Goal: Information Seeking & Learning: Learn about a topic

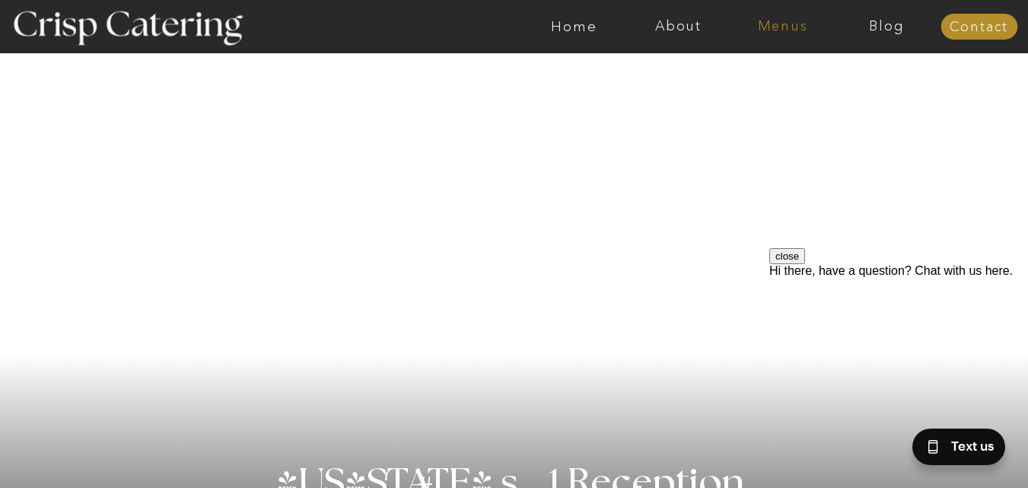
click at [791, 25] on nav "Menus" at bounding box center [783, 26] width 104 height 15
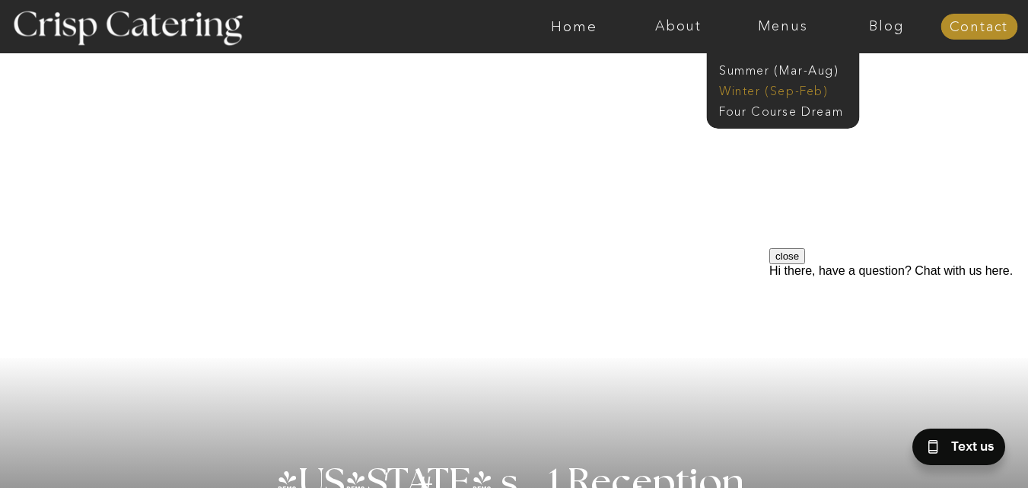
click at [766, 88] on nav "Winter (Sep-Feb)" at bounding box center [781, 89] width 125 height 14
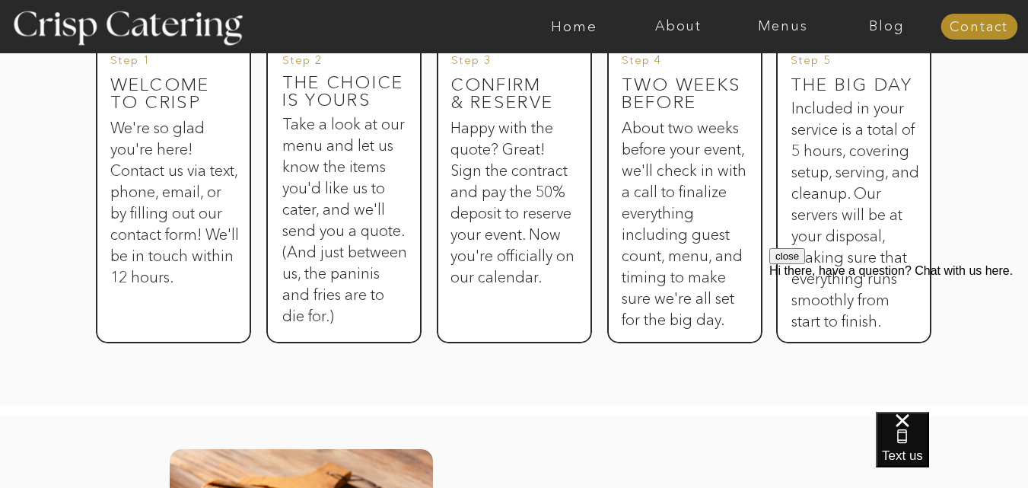
scroll to position [918, 0]
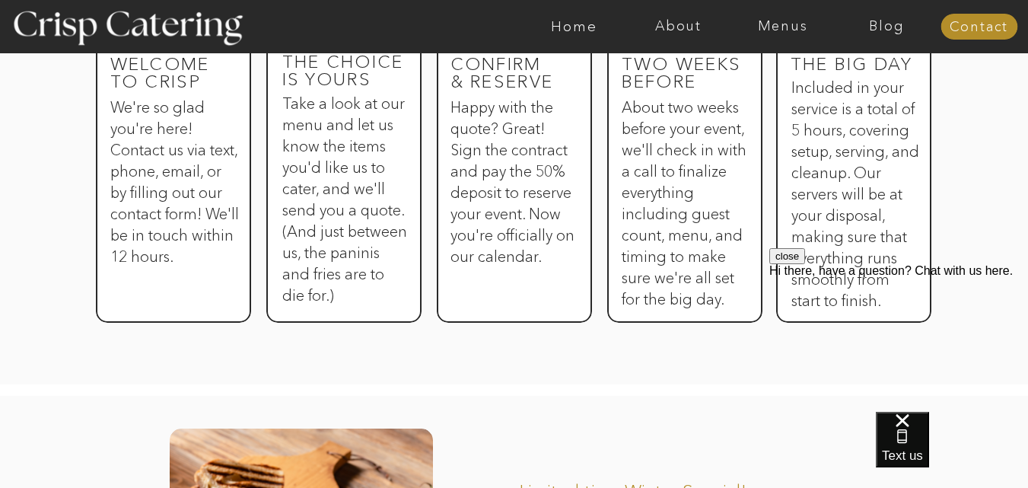
drag, startPoint x: 1027, startPoint y: 129, endPoint x: 1026, endPoint y: 166, distance: 36.6
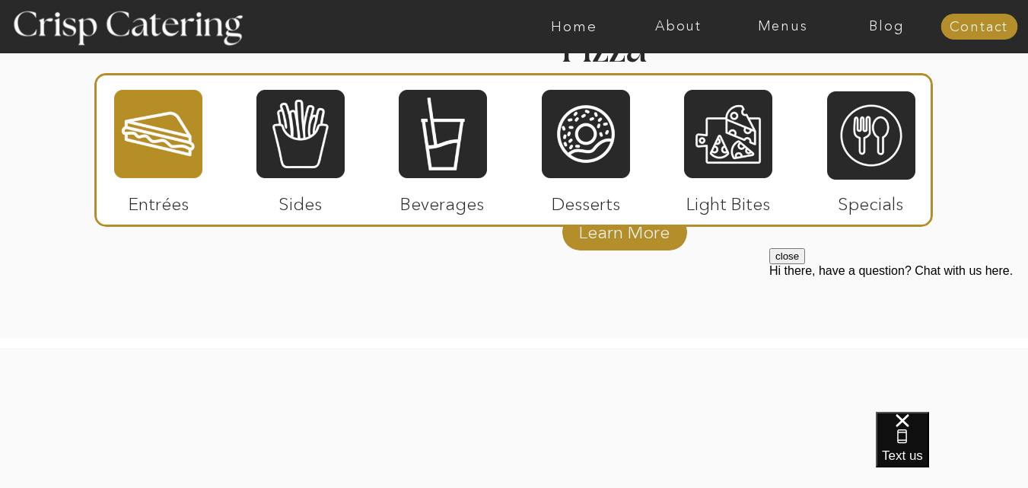
scroll to position [2636, 0]
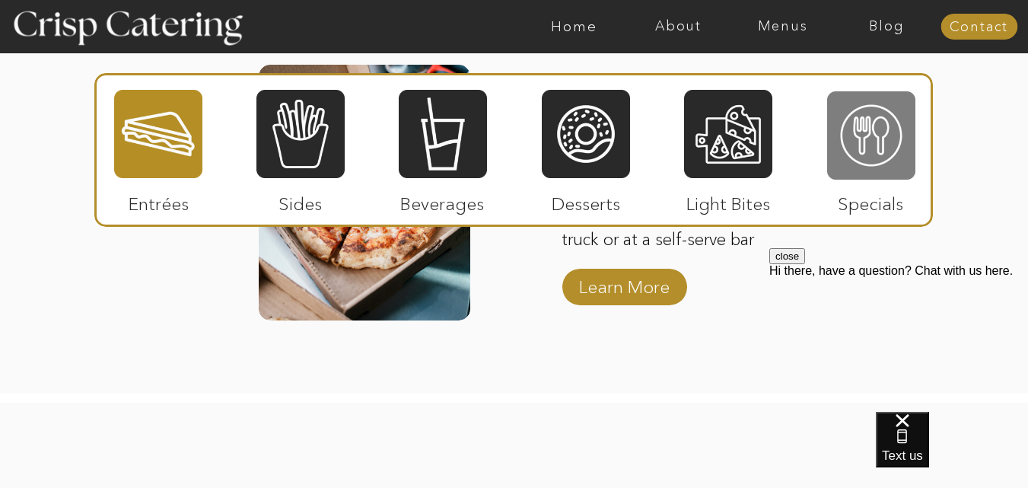
click at [870, 151] on div at bounding box center [871, 135] width 88 height 91
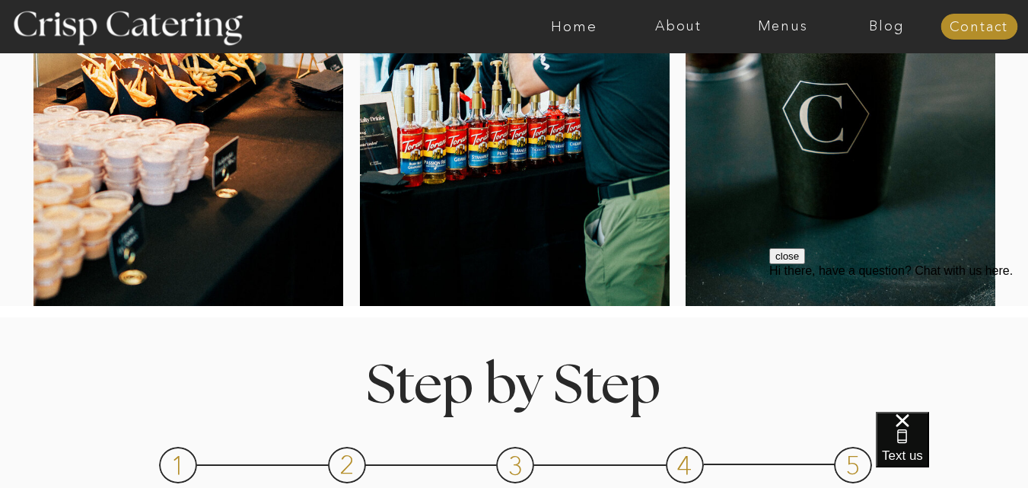
scroll to position [295, 0]
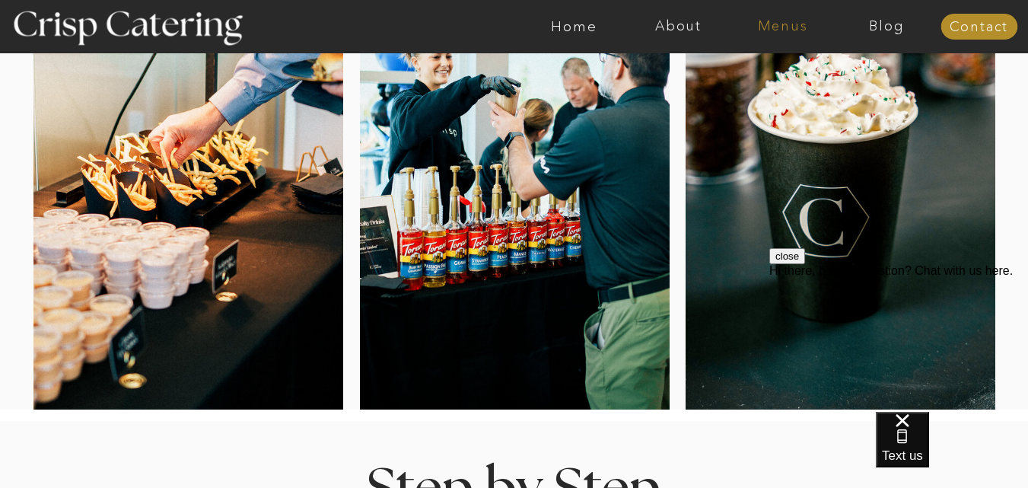
click at [766, 26] on nav "Menus" at bounding box center [783, 26] width 104 height 15
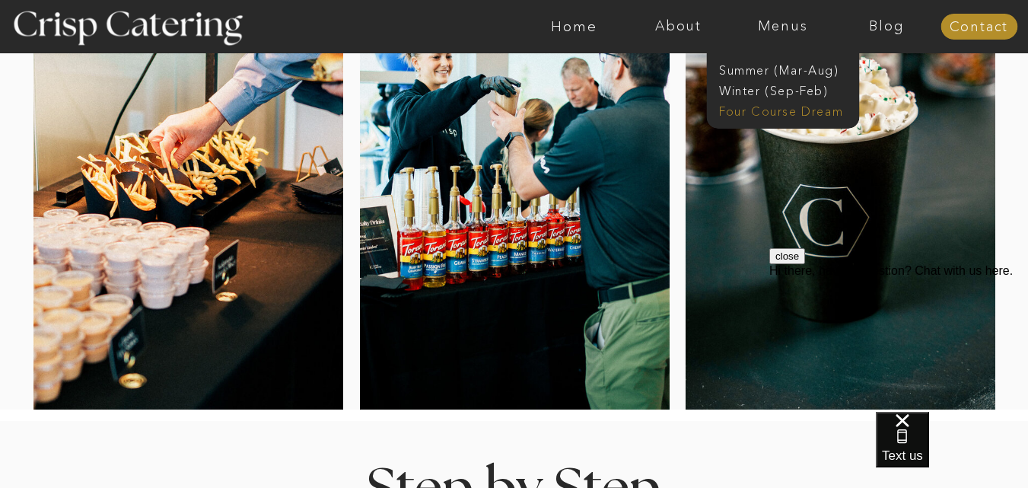
click at [752, 113] on nav "Four Course Dream" at bounding box center [787, 110] width 136 height 14
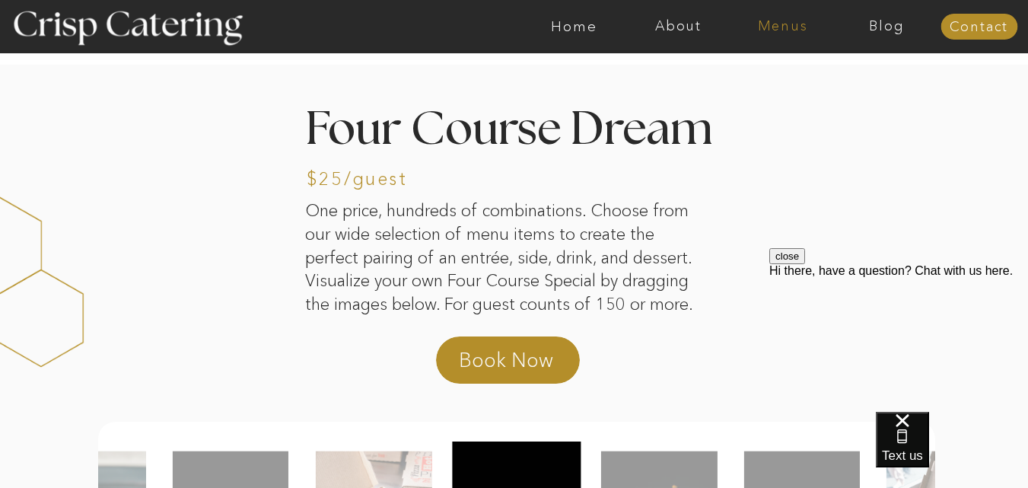
click at [775, 27] on nav "Menus" at bounding box center [783, 26] width 104 height 15
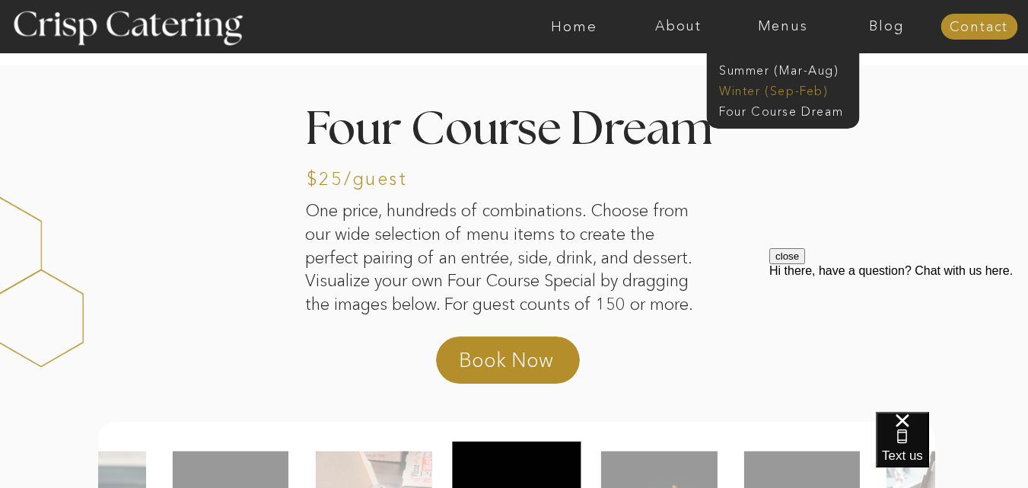
click at [756, 86] on nav "Winter (Sep-Feb)" at bounding box center [781, 89] width 125 height 14
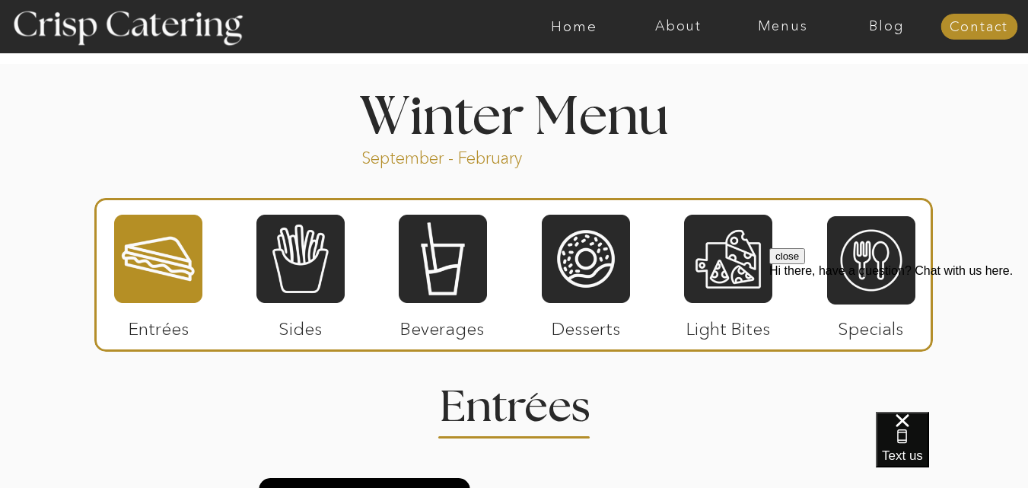
scroll to position [1683, 0]
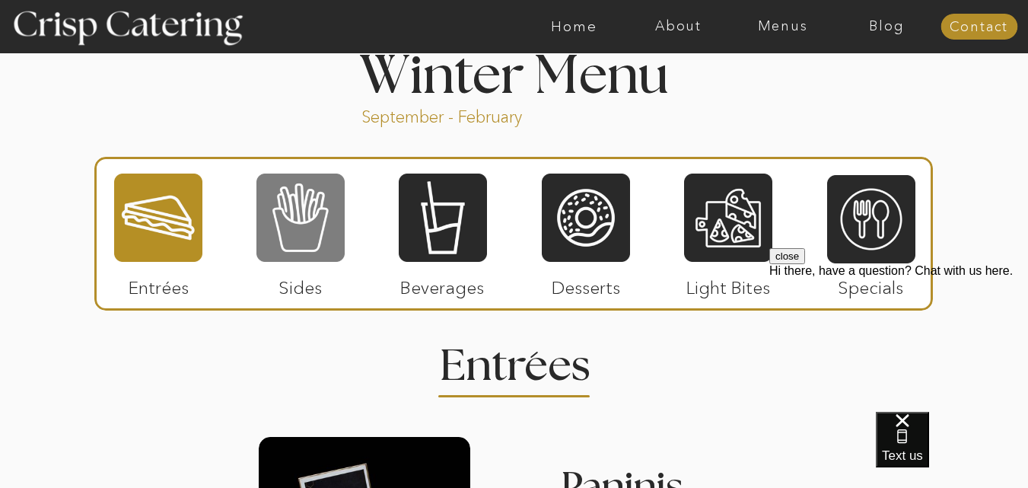
click at [301, 220] on div at bounding box center [300, 217] width 88 height 91
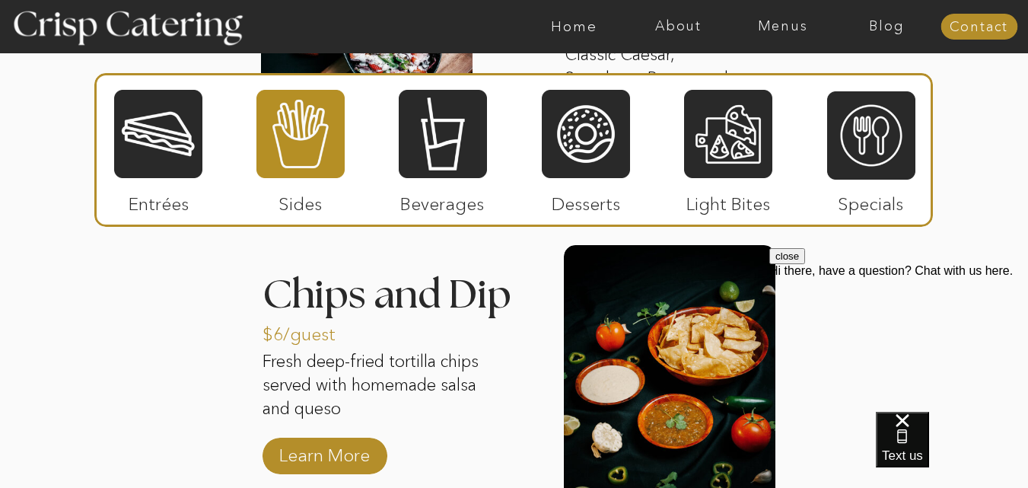
scroll to position [2455, 0]
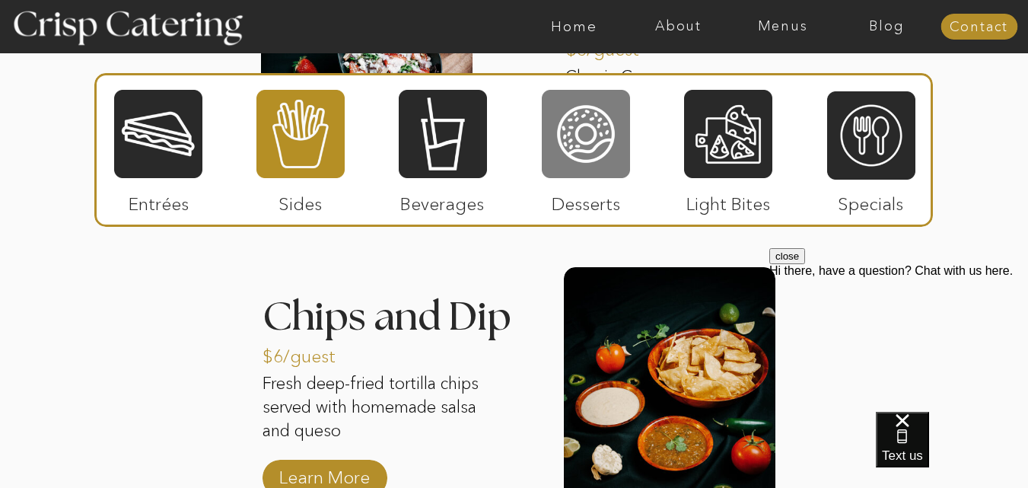
click at [600, 153] on div at bounding box center [586, 133] width 88 height 91
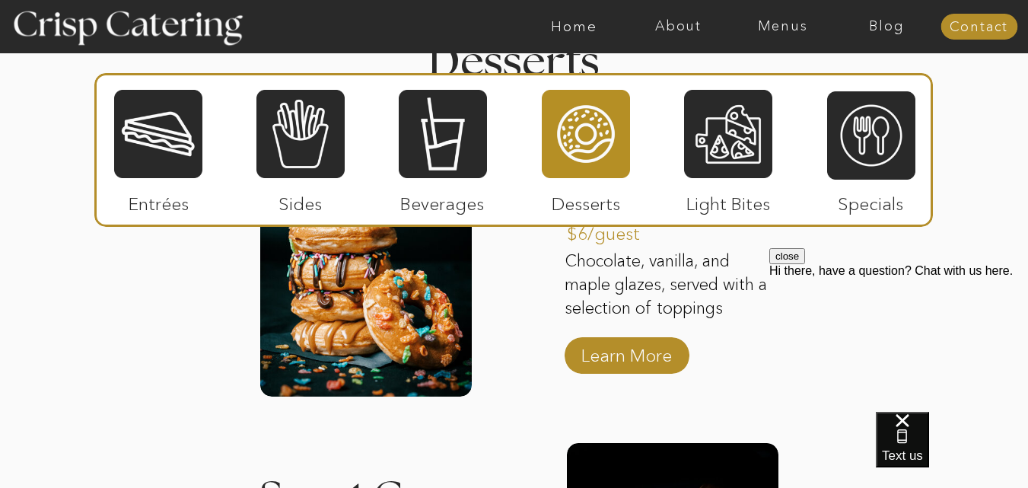
scroll to position [1966, 0]
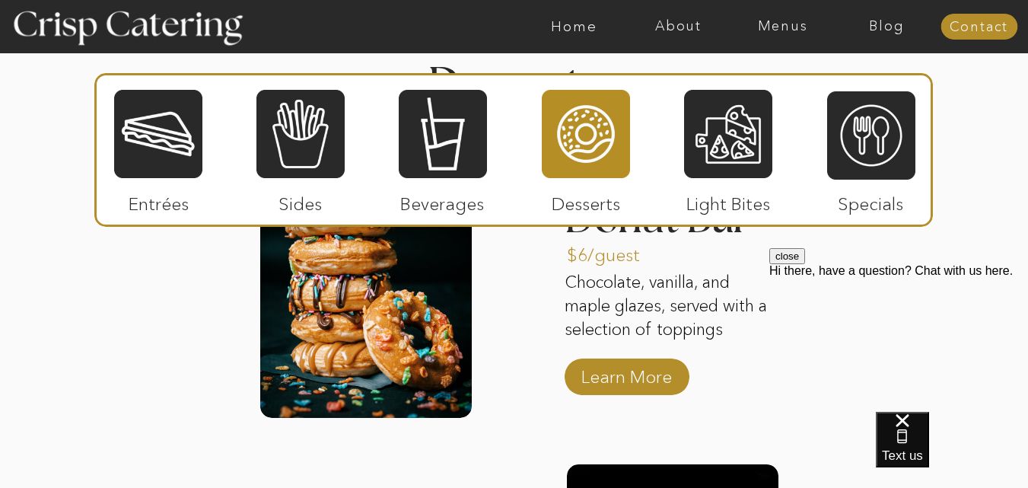
click at [743, 168] on div at bounding box center [728, 133] width 88 height 91
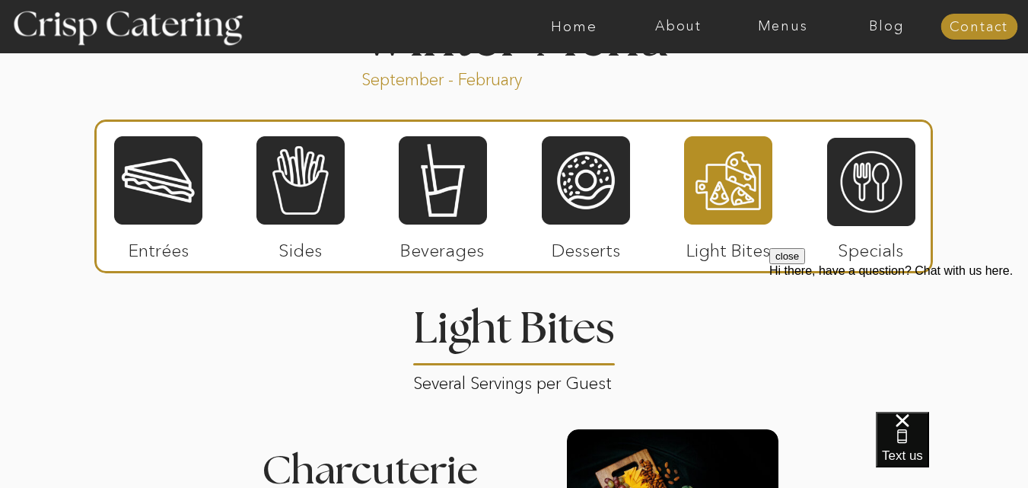
scroll to position [1733, 0]
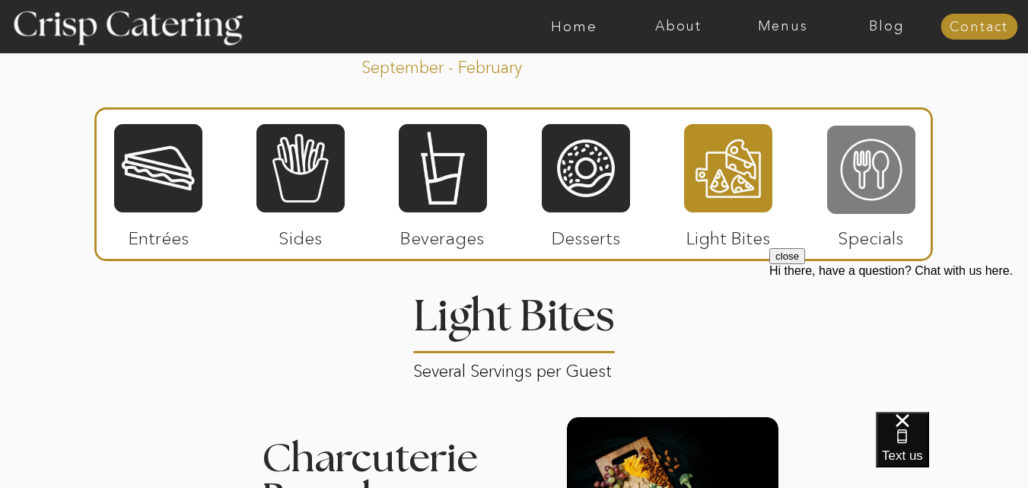
click at [866, 197] on div at bounding box center [871, 169] width 88 height 91
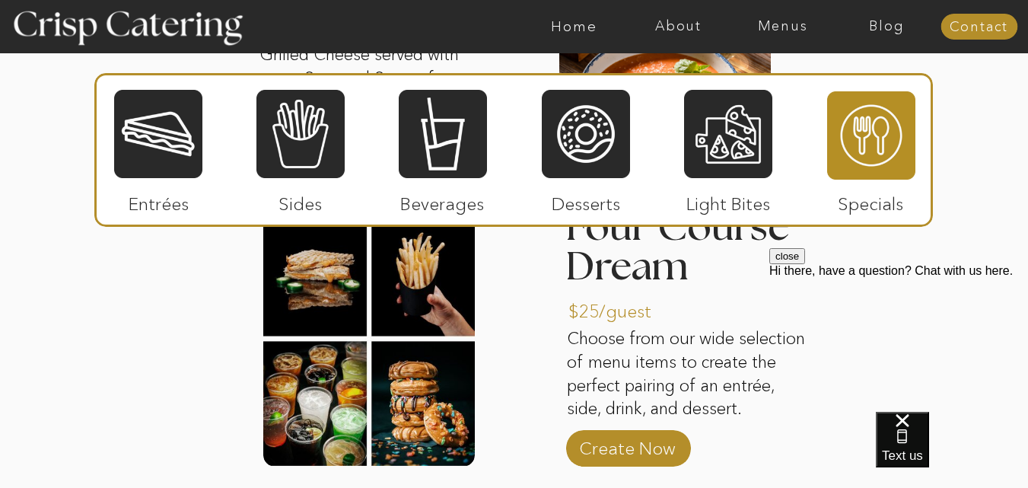
scroll to position [2222, 0]
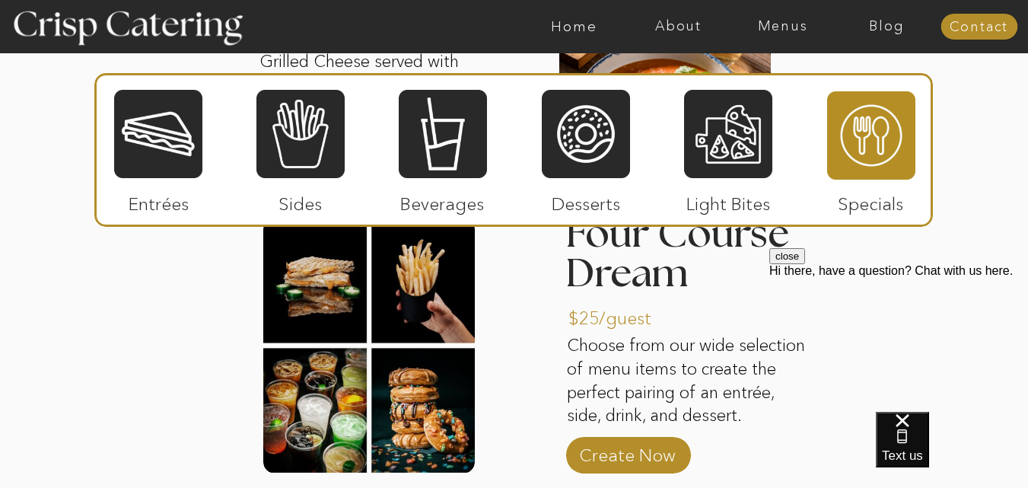
click at [978, 278] on div "close Hi there, have a question? Chat with us here." at bounding box center [898, 263] width 259 height 30
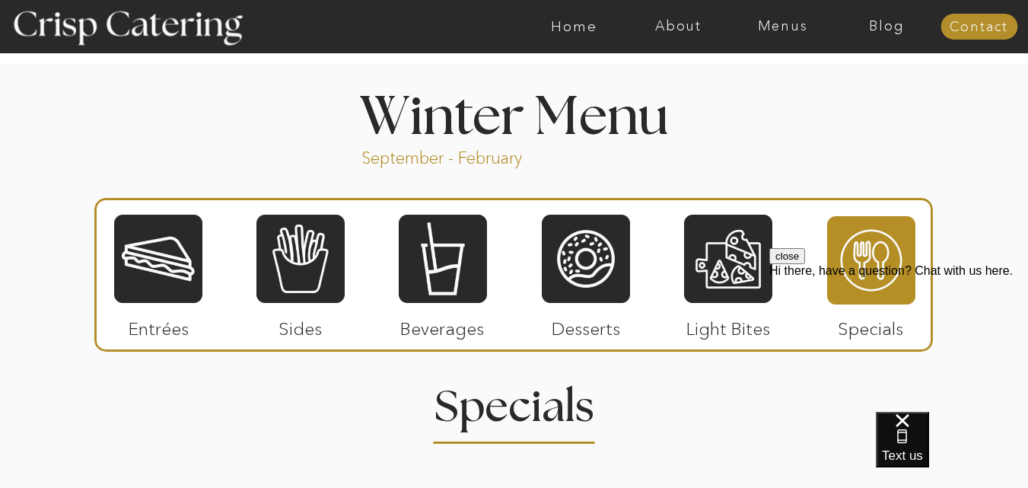
scroll to position [1655, 0]
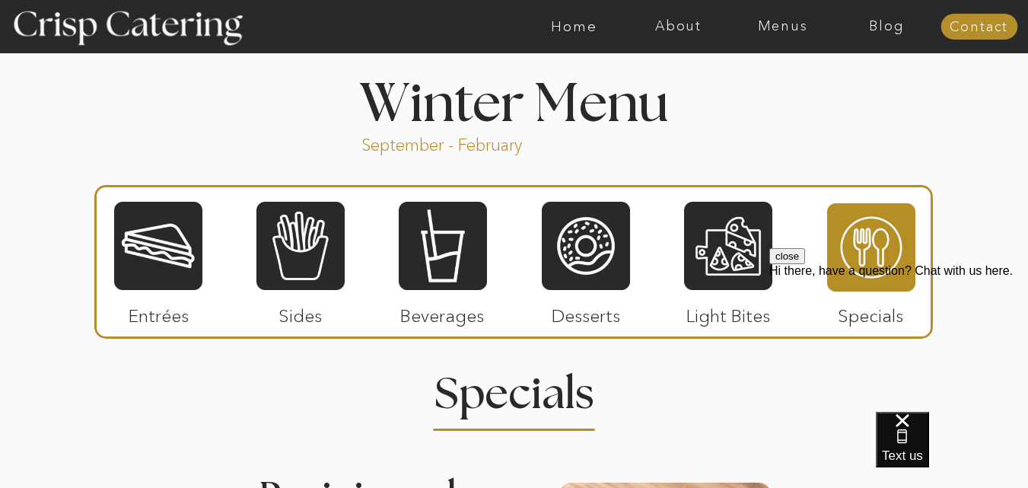
click at [124, 260] on div at bounding box center [158, 245] width 88 height 91
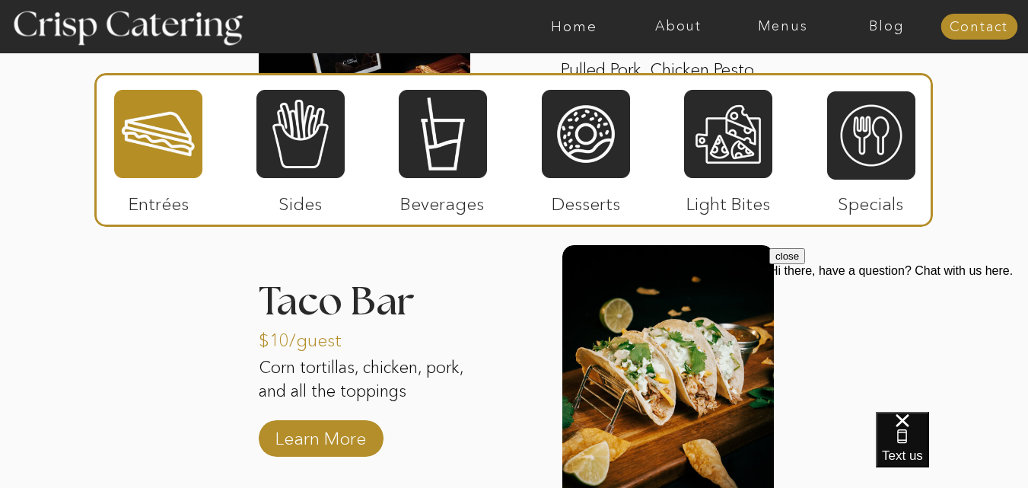
scroll to position [2180, 0]
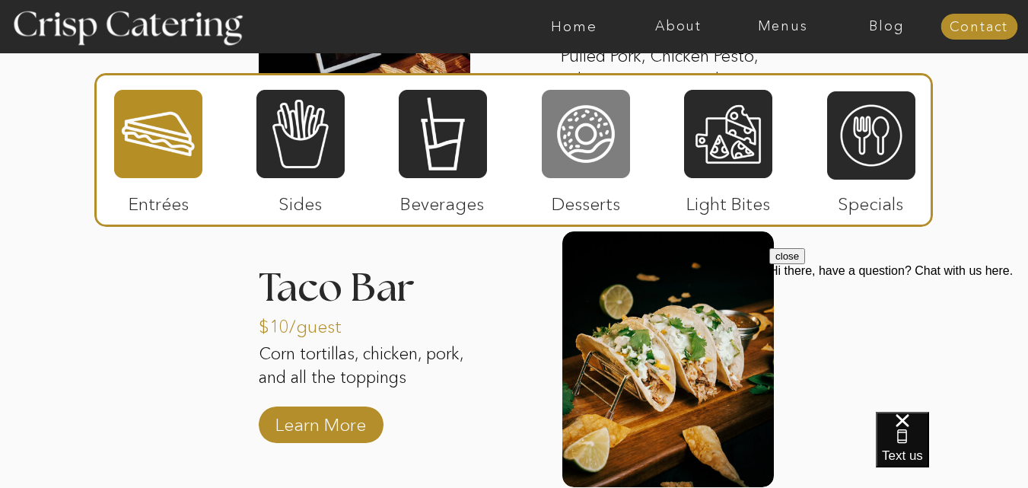
click at [578, 167] on div at bounding box center [586, 133] width 88 height 91
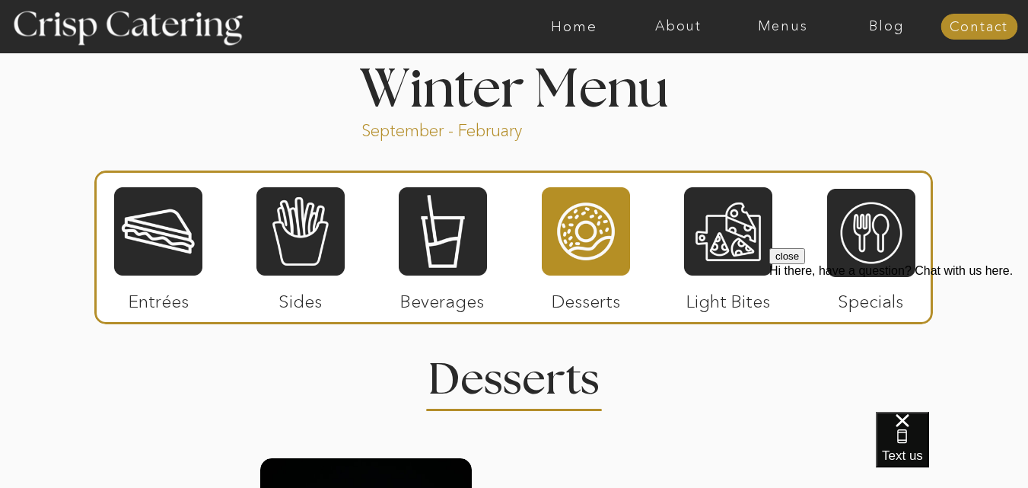
scroll to position [1663, 0]
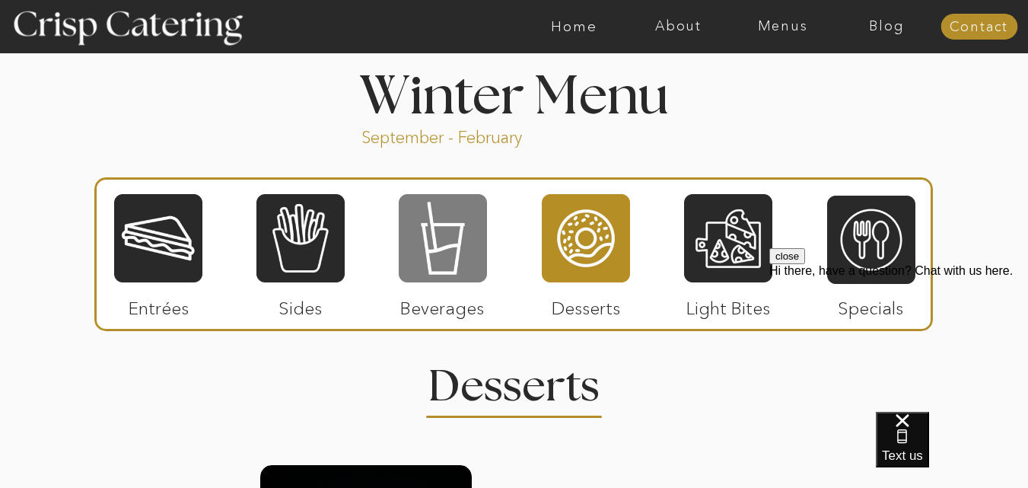
click at [459, 245] on div at bounding box center [443, 238] width 88 height 91
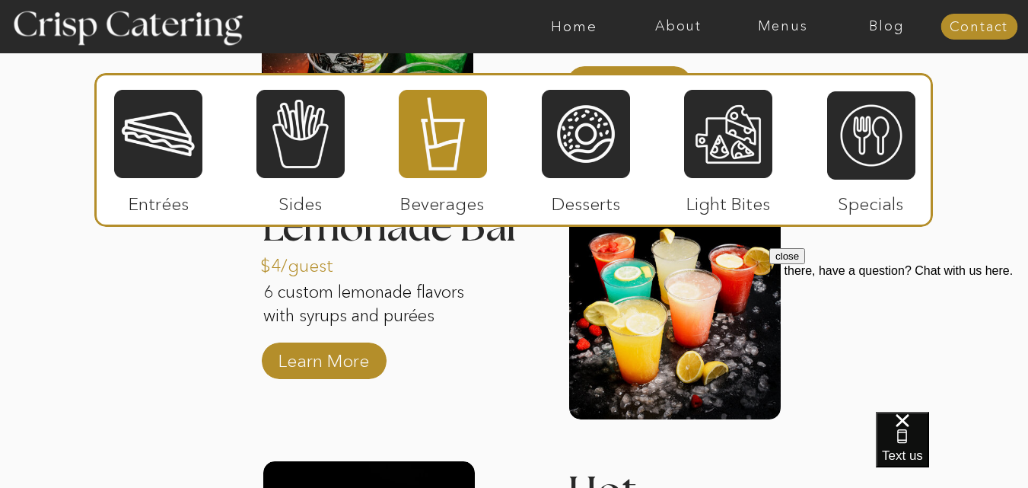
scroll to position [2271, 0]
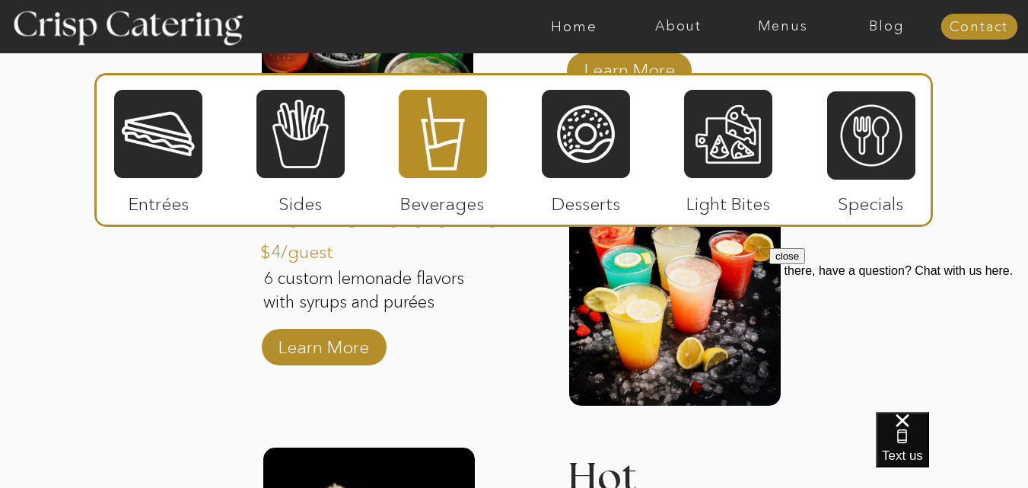
drag, startPoint x: 1037, startPoint y: 203, endPoint x: 242, endPoint y: 22, distance: 814.9
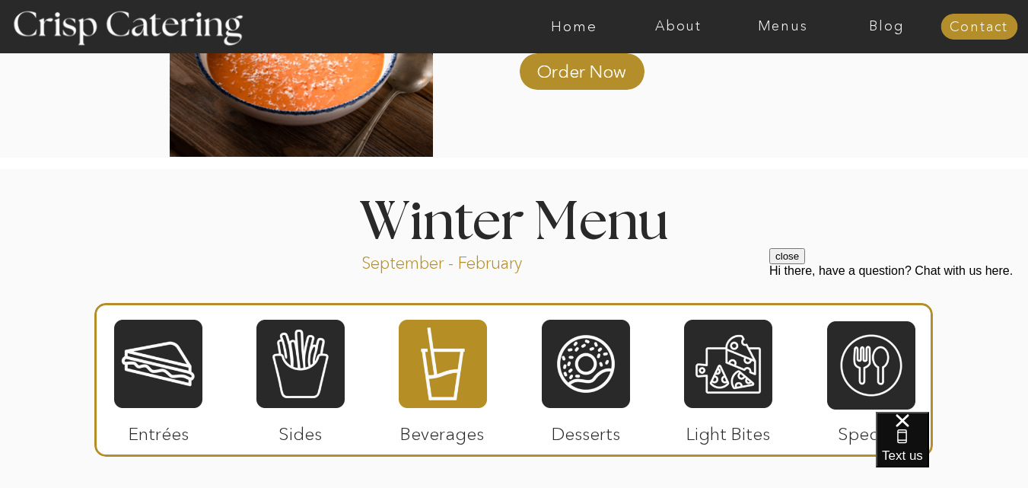
scroll to position [1534, 0]
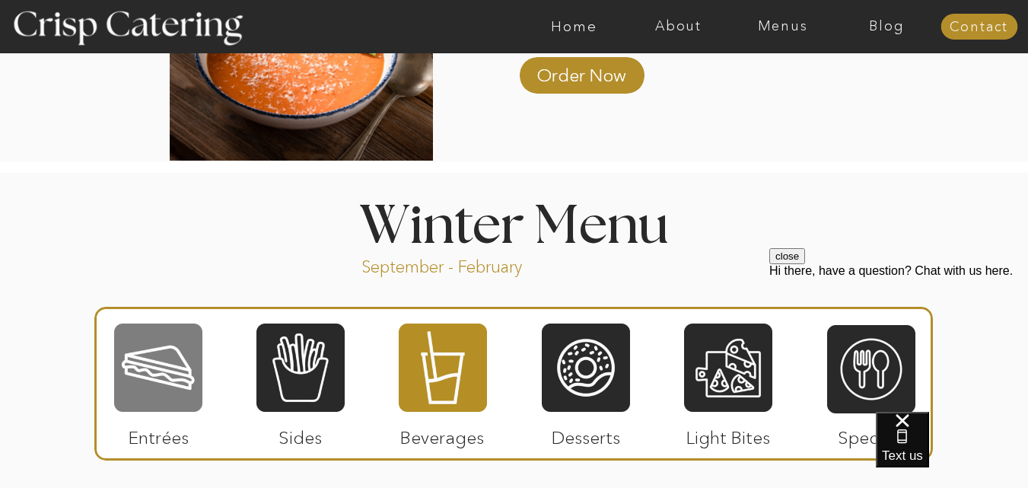
click at [167, 371] on div at bounding box center [158, 367] width 88 height 91
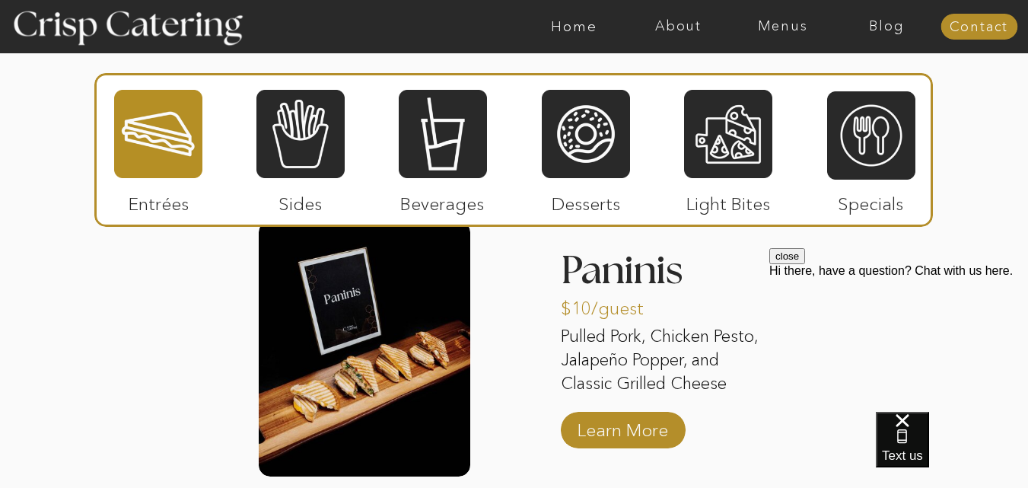
scroll to position [1897, 0]
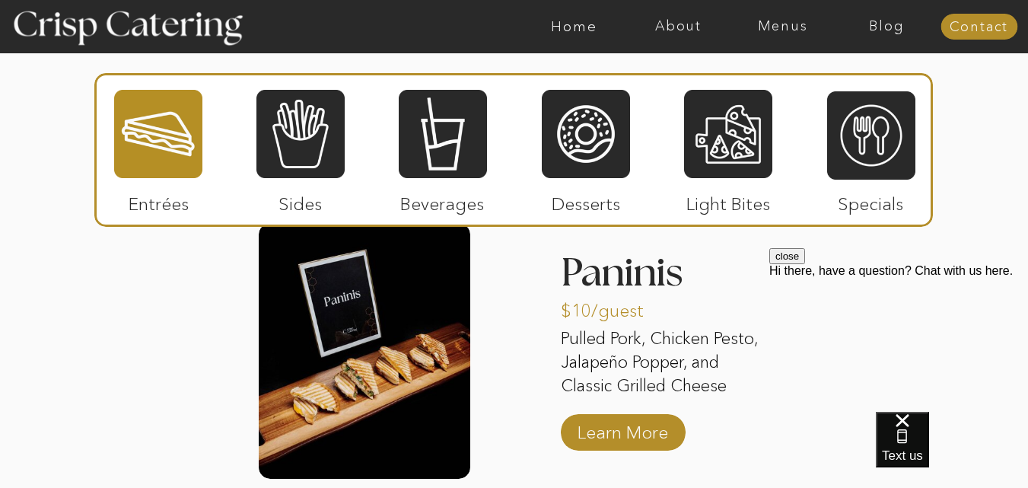
click at [874, 139] on div at bounding box center [871, 135] width 88 height 91
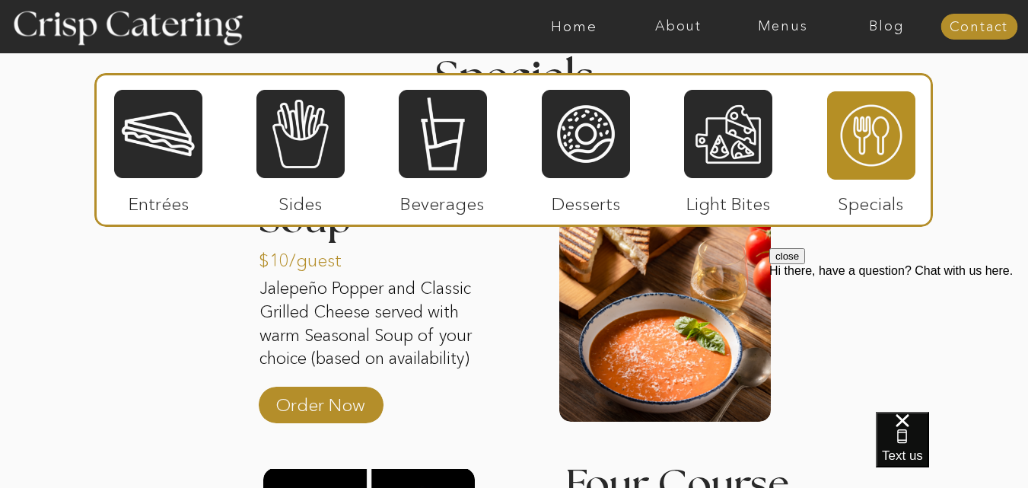
scroll to position [1976, 0]
